Goal: Transaction & Acquisition: Purchase product/service

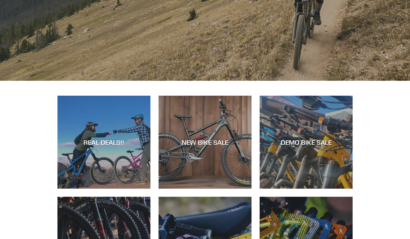
scroll to position [156, 0]
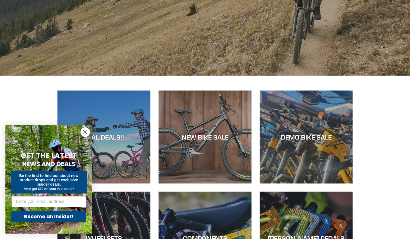
click at [84, 131] on circle "Close dialog" at bounding box center [85, 132] width 9 height 9
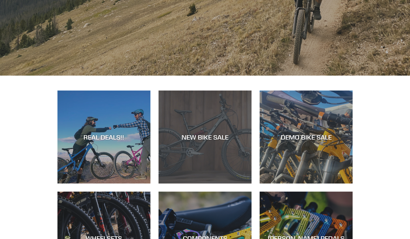
click at [206, 184] on div "NEW BIKE SALE" at bounding box center [205, 184] width 93 height 0
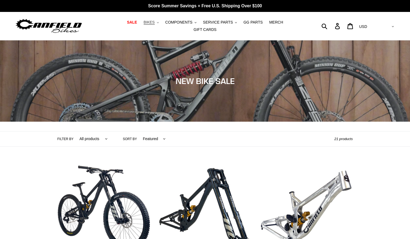
click at [144, 23] on span "BIKES" at bounding box center [149, 22] width 11 height 5
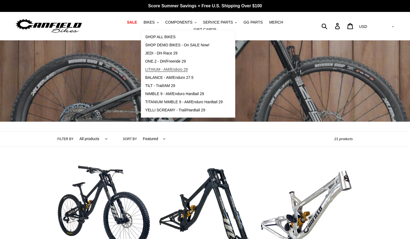
click at [155, 69] on span "LITHIUM - AM/Enduro 29" at bounding box center [166, 69] width 43 height 5
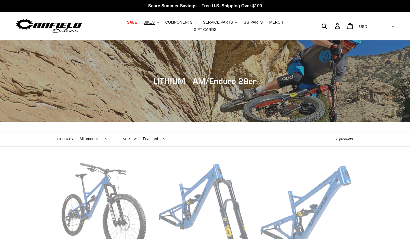
click at [144, 22] on span "BIKES" at bounding box center [149, 22] width 11 height 5
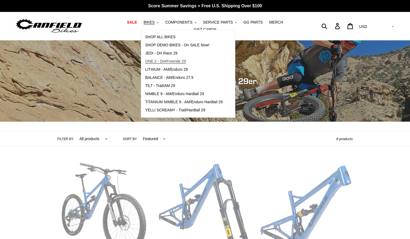
click at [151, 64] on span "ONE.2 - DH/Freeride 29" at bounding box center [165, 61] width 41 height 5
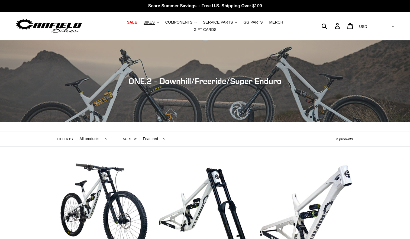
click at [144, 25] on span "BIKES" at bounding box center [149, 22] width 11 height 5
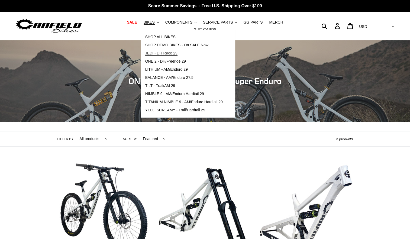
click at [145, 53] on span "JEDI - DH Race 29" at bounding box center [161, 53] width 32 height 5
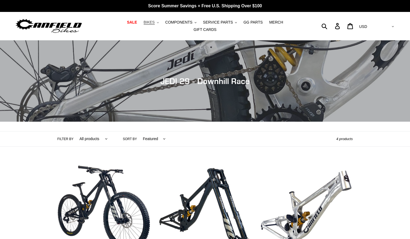
click at [144, 23] on span "BIKES" at bounding box center [149, 22] width 11 height 5
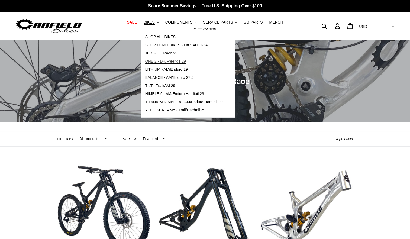
click at [146, 60] on link "ONE.2 - DH/Freeride 29" at bounding box center [184, 62] width 86 height 8
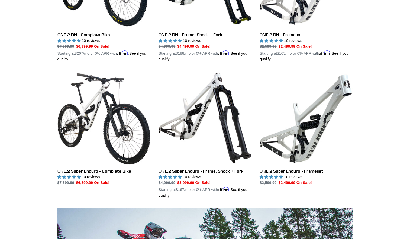
scroll to position [227, 0]
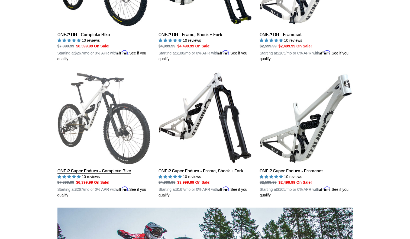
click at [132, 121] on link "ONE.2 Super Enduro - Complete Bike" at bounding box center [104, 134] width 93 height 127
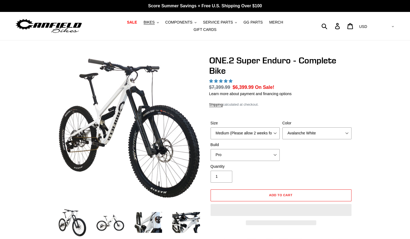
select select "highest-rating"
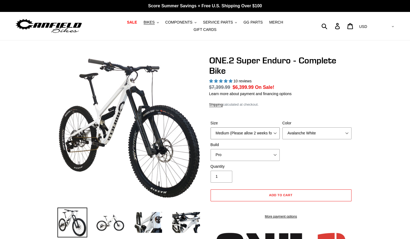
click at [235, 127] on select "Medium (Please allow 2 weeks for delivery) Large (Sold Out)" at bounding box center [245, 133] width 69 height 12
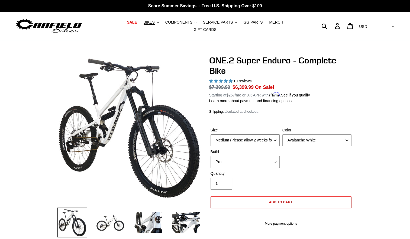
click at [237, 139] on select "Medium (Please allow 2 weeks for delivery) Large (Sold Out)" at bounding box center [245, 141] width 69 height 12
click at [307, 144] on div "Size Medium (Please allow 2 weeks for delivery) Large (Sold Out) Color Avalanch…" at bounding box center [281, 148] width 144 height 43
click at [308, 137] on select "Avalanche White Bentonite Grey" at bounding box center [317, 141] width 69 height 12
select select "Bentonite Grey"
click at [283, 135] on select "Avalanche White Bentonite Grey" at bounding box center [317, 141] width 69 height 12
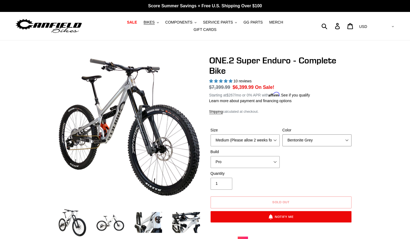
click at [300, 135] on select "Avalanche White Bentonite Grey" at bounding box center [317, 141] width 69 height 12
click at [260, 156] on select "Pro" at bounding box center [245, 162] width 69 height 12
click at [250, 158] on select "Pro" at bounding box center [245, 162] width 69 height 12
click at [293, 156] on div "Size Medium (Please allow 2 weeks for delivery) Large (Sold Out) Color Avalanch…" at bounding box center [281, 148] width 144 height 43
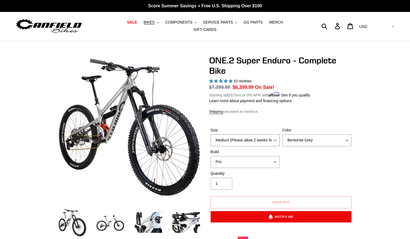
click at [262, 135] on select "Medium (Please allow 2 weeks for delivery) Large (Sold Out)" at bounding box center [245, 141] width 69 height 12
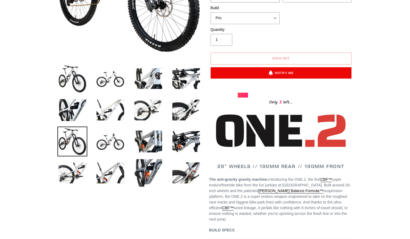
scroll to position [144, 0]
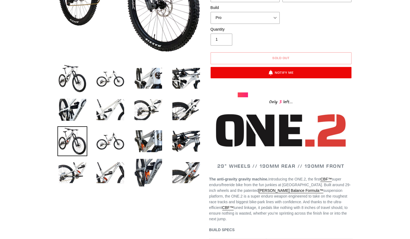
click at [155, 170] on img at bounding box center [148, 173] width 30 height 30
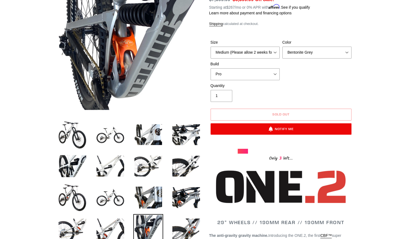
scroll to position [89, 0]
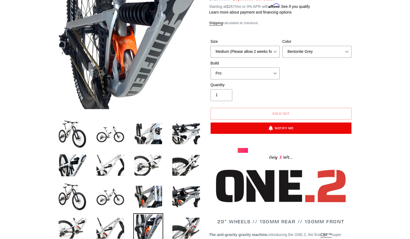
click at [154, 193] on img at bounding box center [148, 197] width 30 height 30
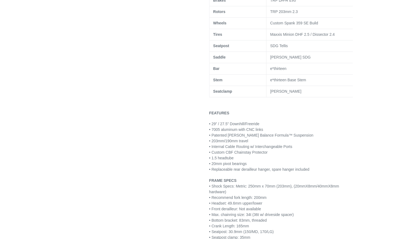
scroll to position [480, 0]
